Goal: Navigation & Orientation: Find specific page/section

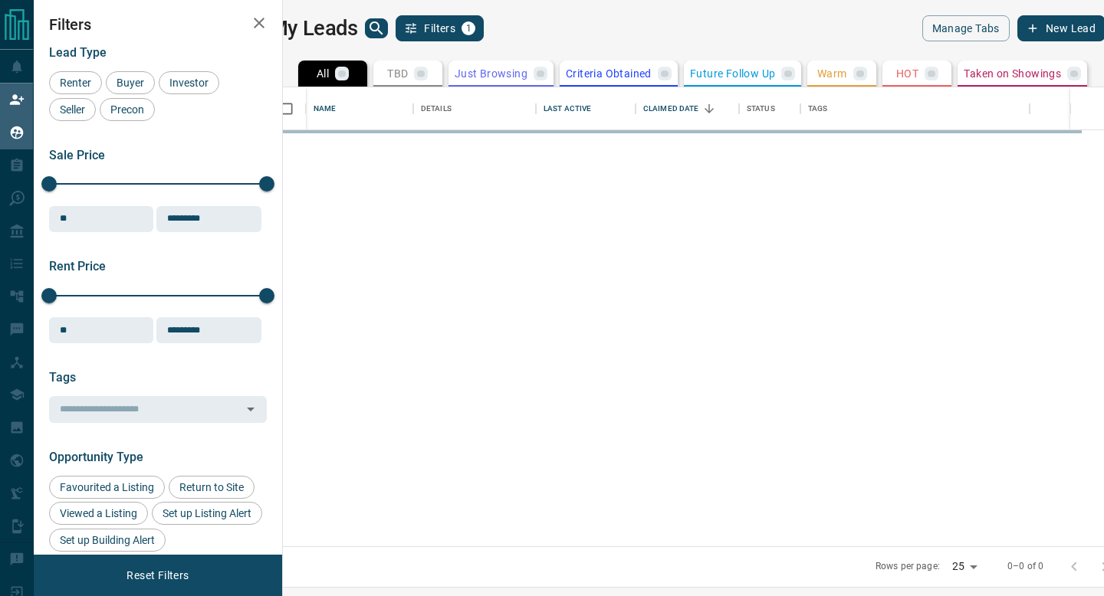
scroll to position [459, 814]
click at [14, 102] on icon at bounding box center [17, 100] width 14 height 10
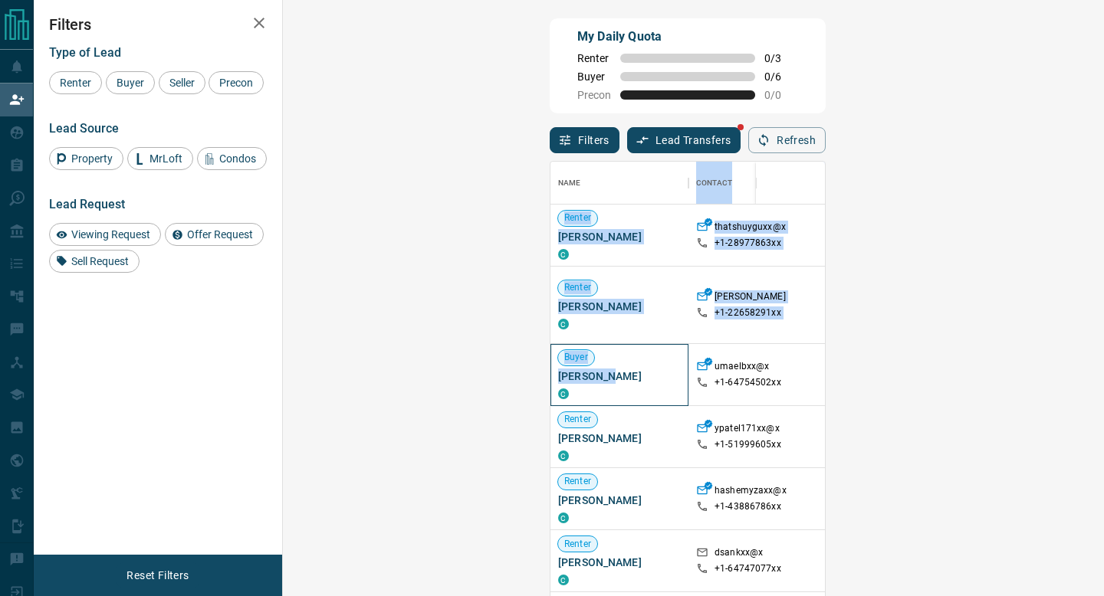
drag, startPoint x: 357, startPoint y: 377, endPoint x: 290, endPoint y: 374, distance: 67.5
click at [546, 374] on div "My Daily Quota Renter 0 / 3 Buyer 0 / 6 Precon 0 / 0 Filters Lead Transfers Ref…" at bounding box center [687, 253] width 282 height 477
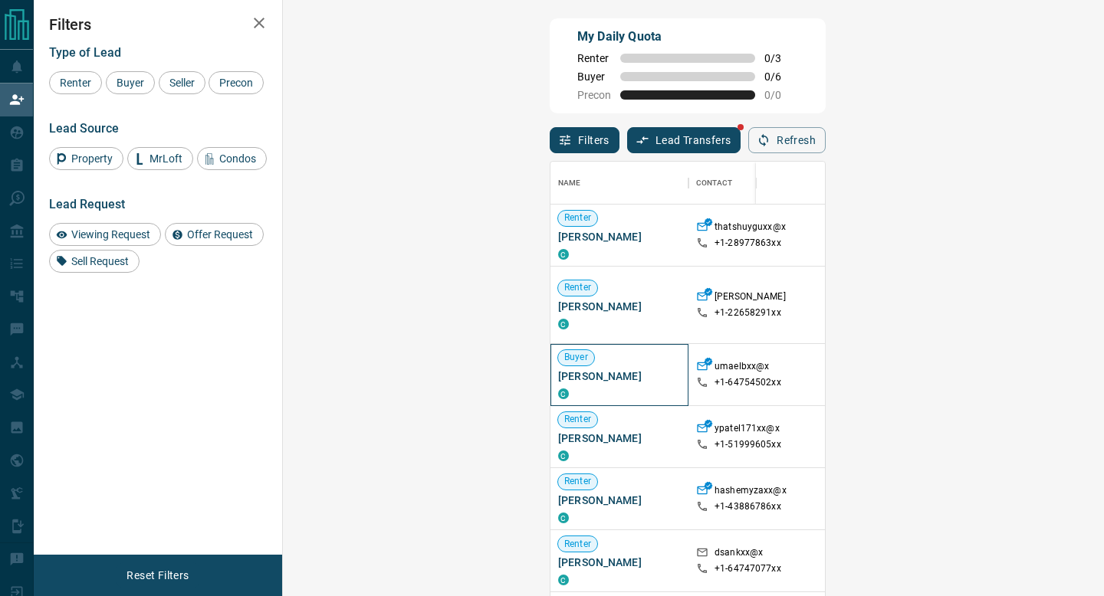
click at [558, 374] on span "[PERSON_NAME]" at bounding box center [619, 376] width 123 height 15
drag, startPoint x: 304, startPoint y: 374, endPoint x: 353, endPoint y: 376, distance: 49.8
click at [558, 376] on span "[PERSON_NAME]" at bounding box center [619, 376] width 123 height 15
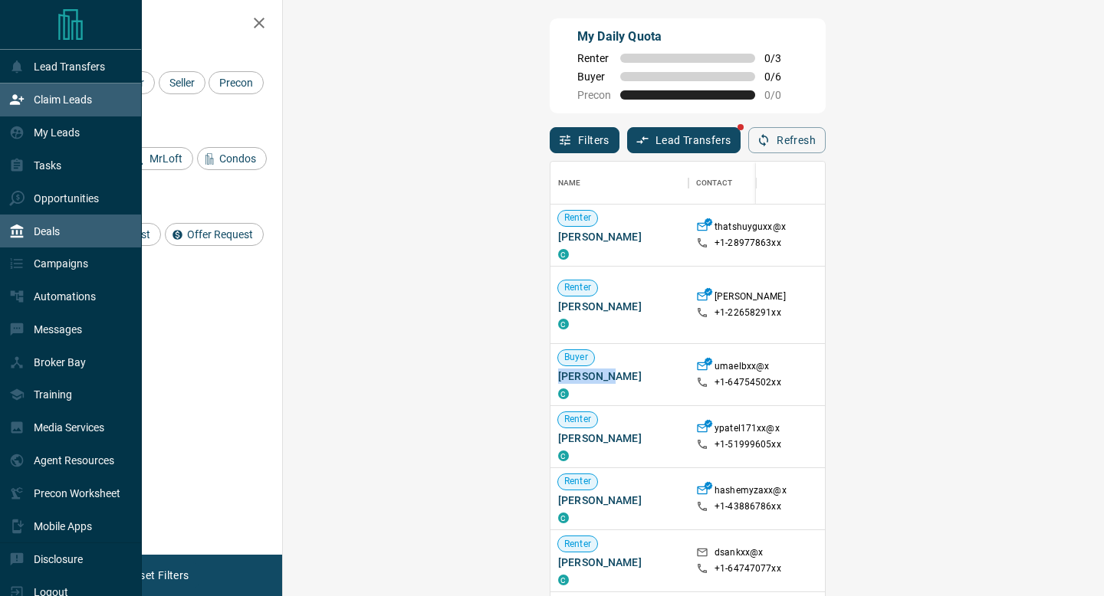
click at [19, 237] on icon at bounding box center [16, 231] width 15 height 15
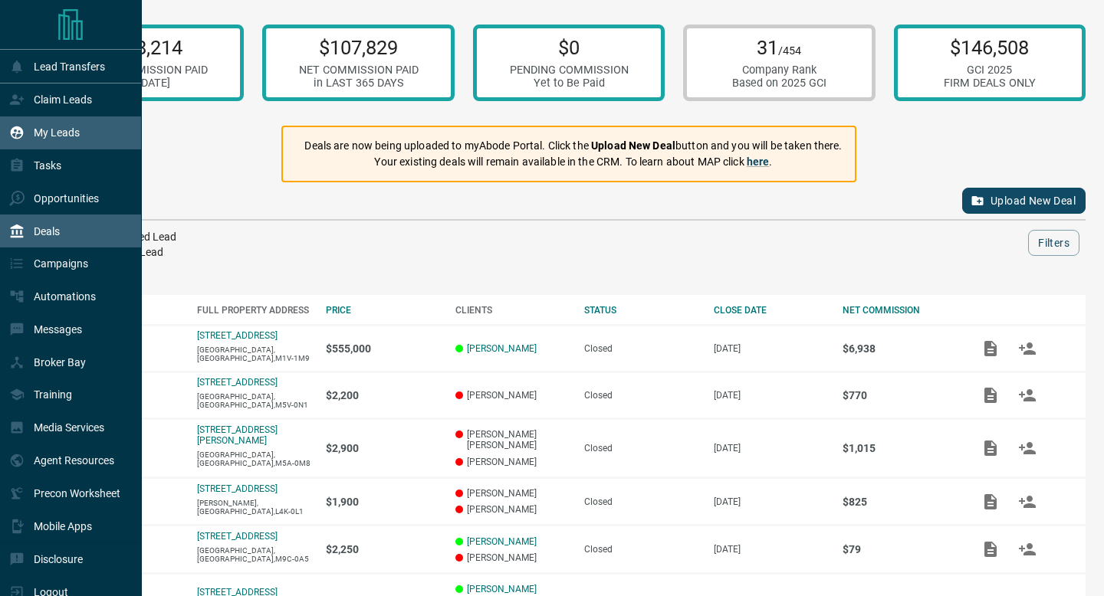
click at [59, 129] on p "My Leads" at bounding box center [57, 132] width 46 height 12
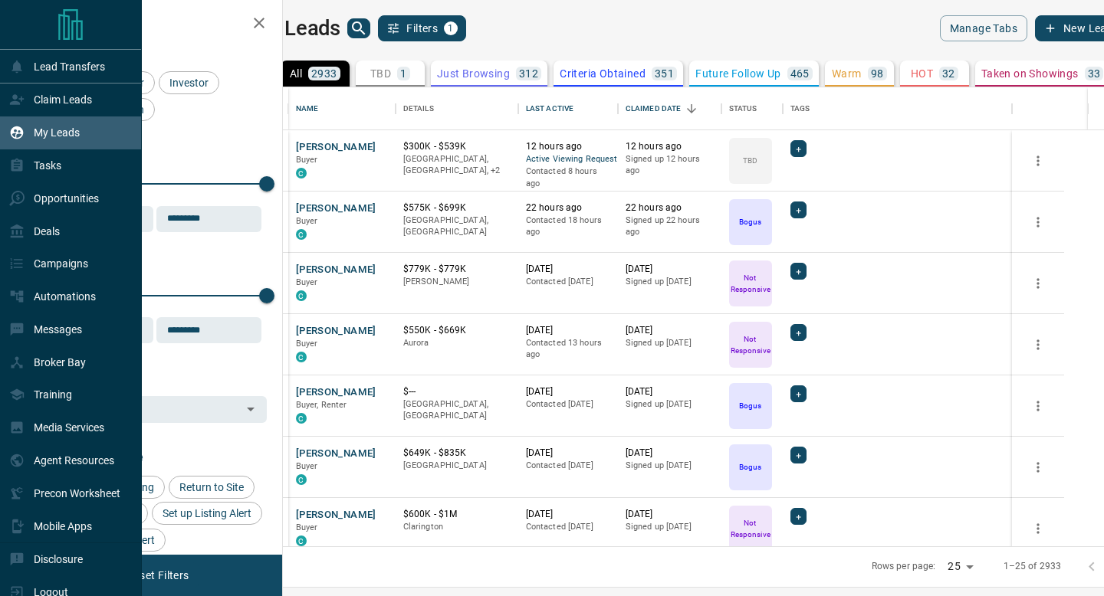
scroll to position [459, 814]
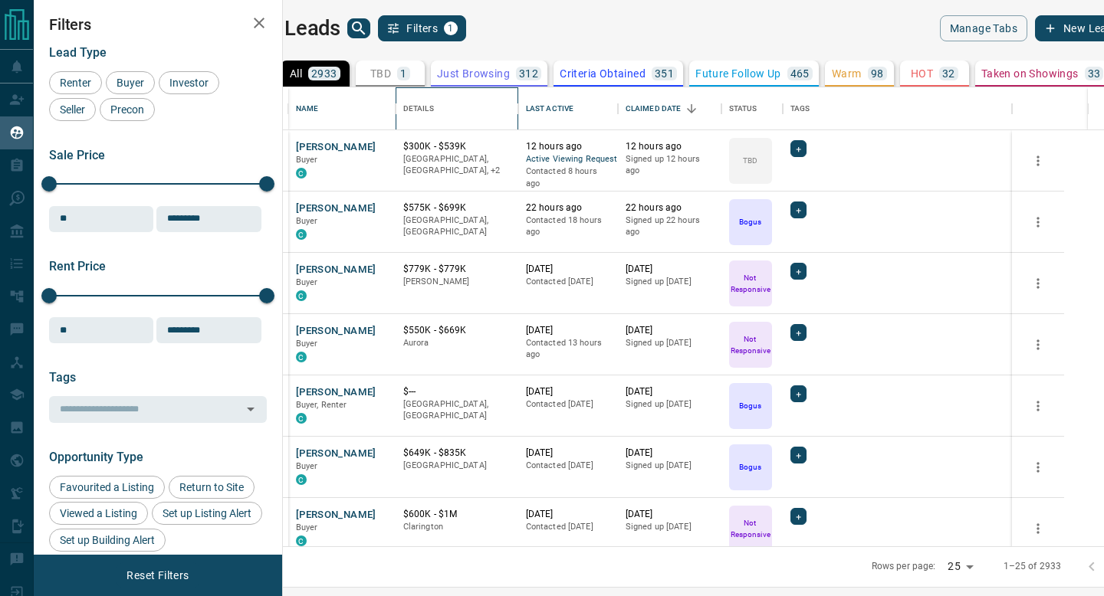
click at [434, 89] on div "Details" at bounding box center [418, 108] width 31 height 43
click at [391, 78] on p "TBD" at bounding box center [380, 73] width 21 height 11
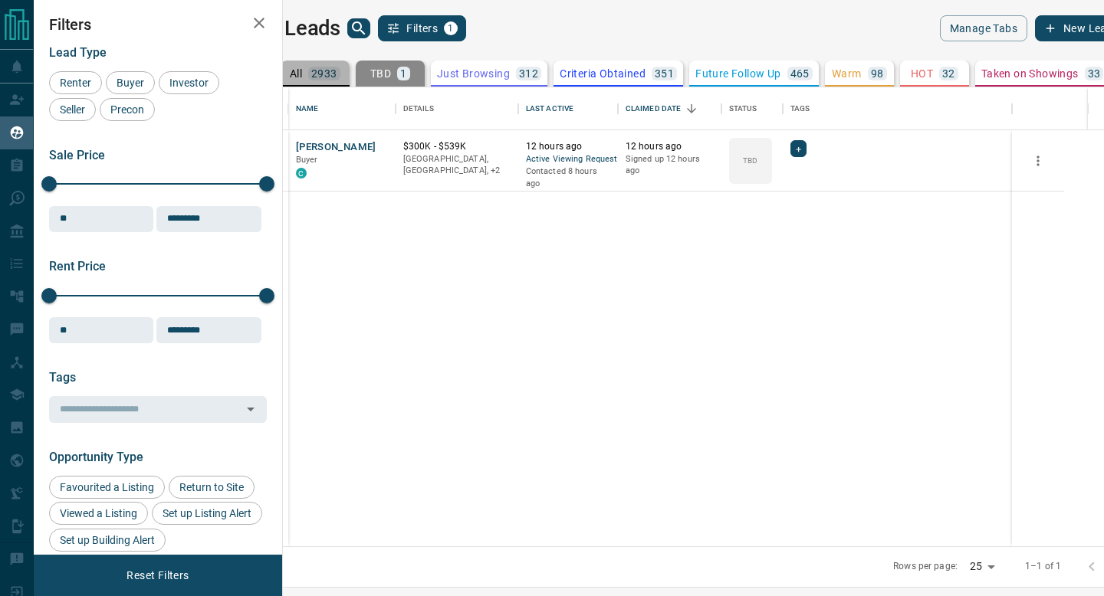
click at [340, 77] on div "All 2933" at bounding box center [315, 74] width 51 height 14
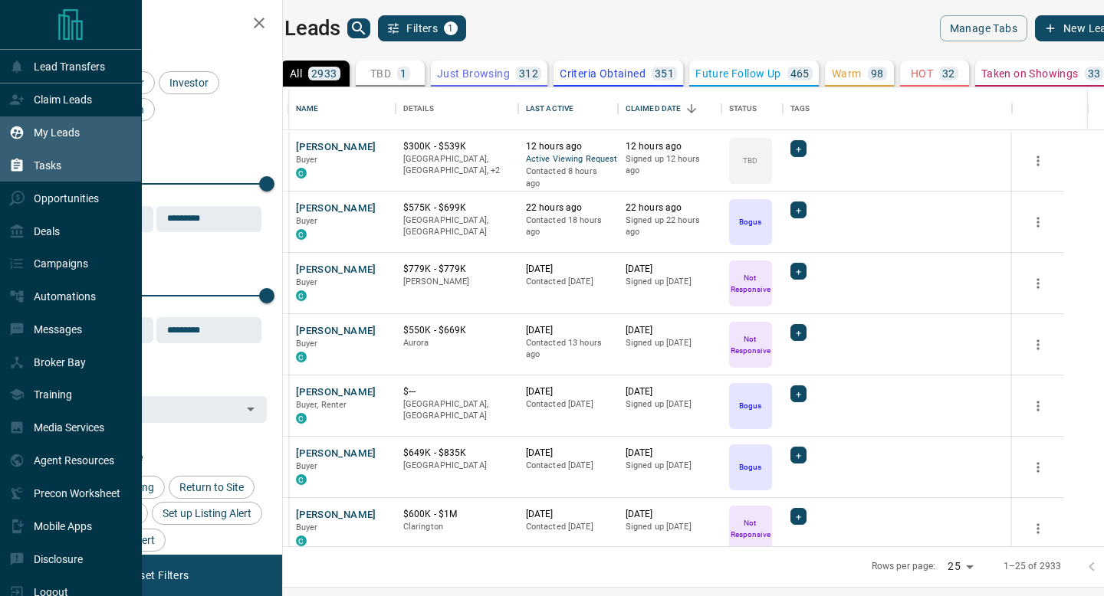
click at [40, 169] on p "Tasks" at bounding box center [48, 165] width 28 height 12
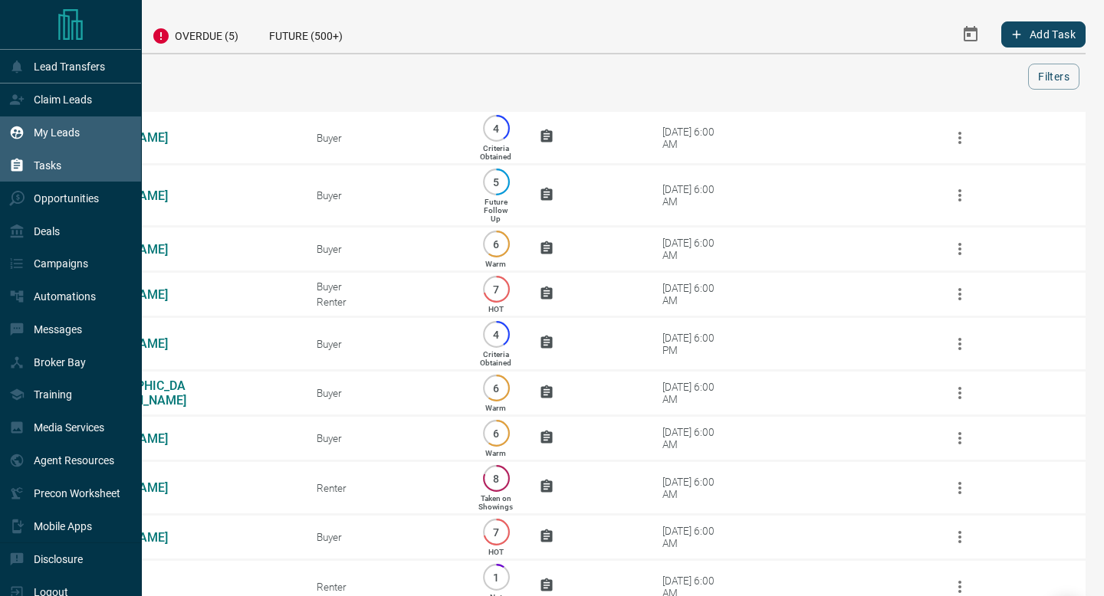
click at [5, 127] on div "My Leads" at bounding box center [71, 133] width 142 height 33
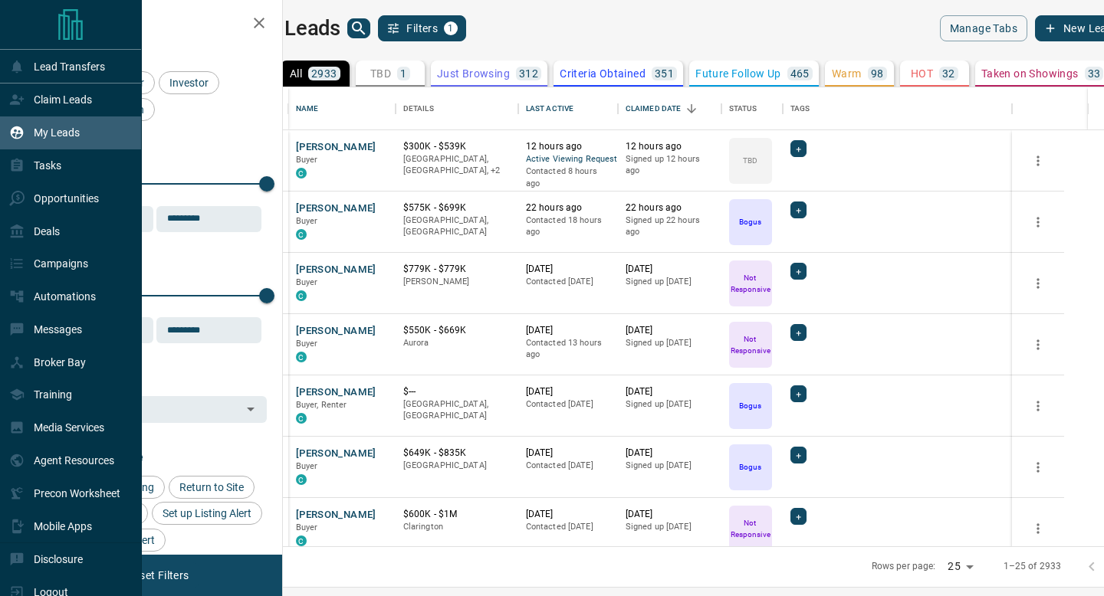
scroll to position [459, 814]
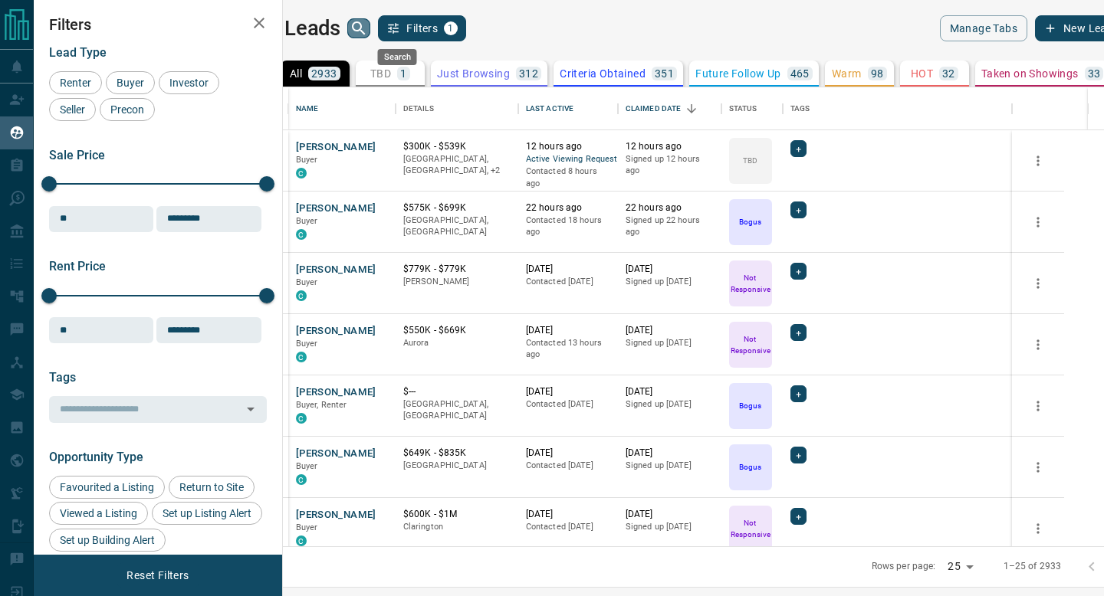
click at [365, 28] on icon "search button" at bounding box center [358, 27] width 13 height 13
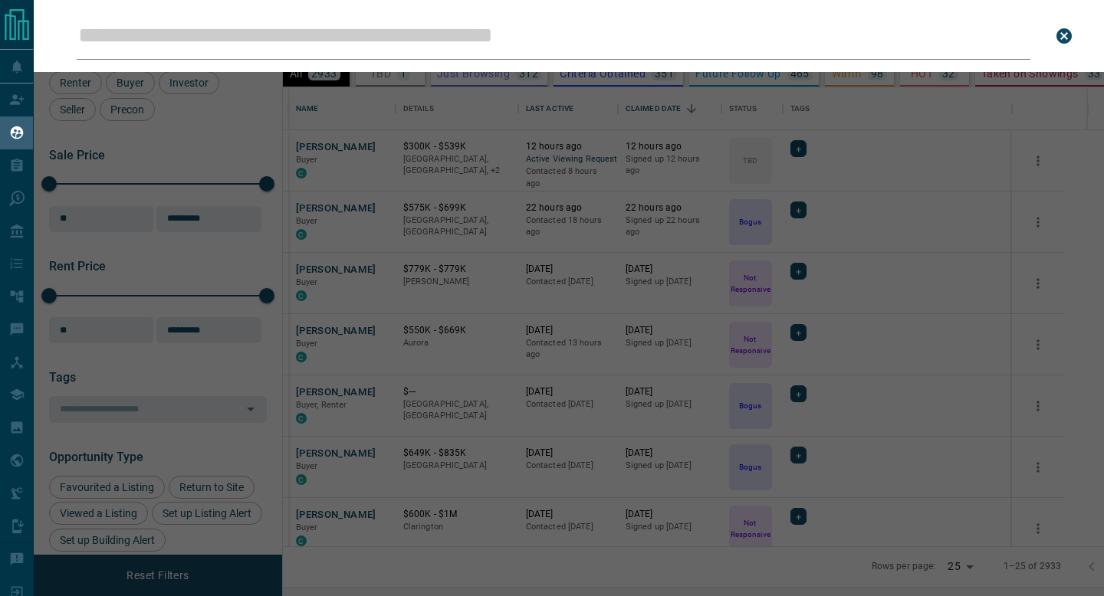
type input "**********"
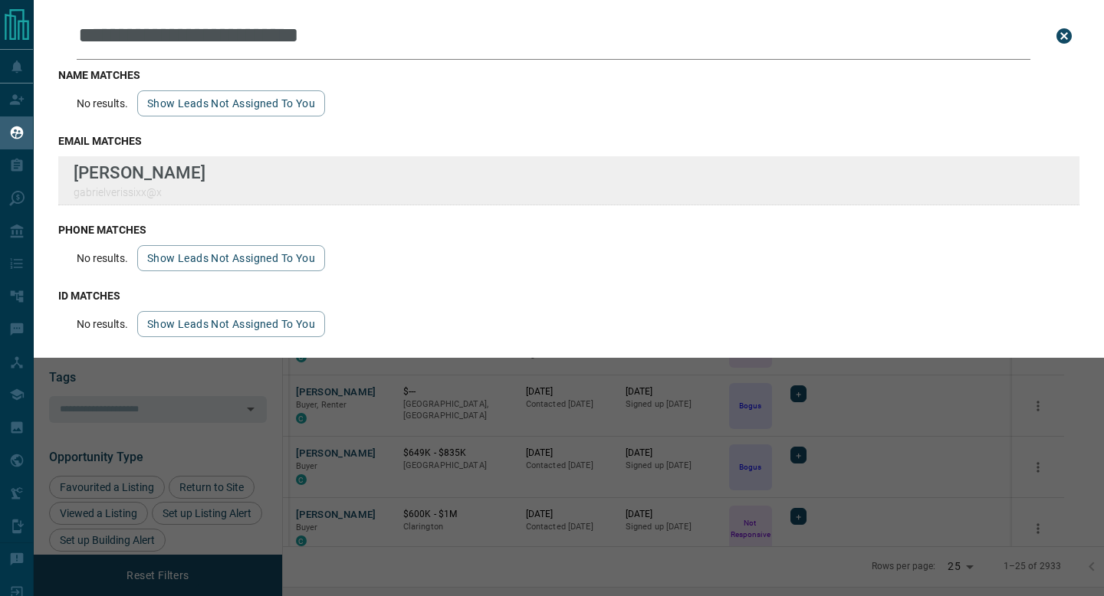
click at [0, 0] on div "**********" at bounding box center [552, 288] width 1104 height 577
